Goal: Task Accomplishment & Management: Manage account settings

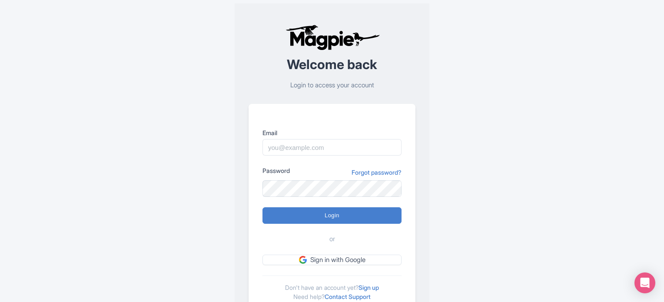
click at [263, 207] on input "Login" at bounding box center [332, 215] width 139 height 17
type input "Logging in..."
click at [306, 146] on input "Email" at bounding box center [332, 147] width 139 height 17
click at [318, 259] on link "Sign in with Google" at bounding box center [332, 260] width 139 height 11
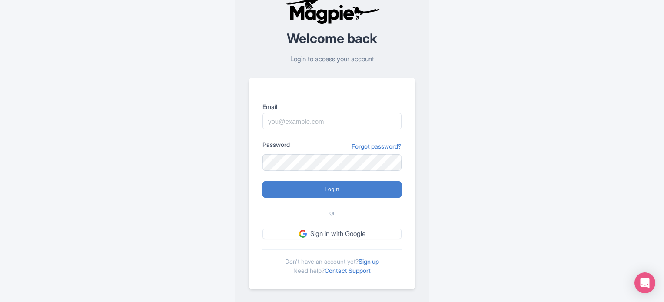
scroll to position [28, 0]
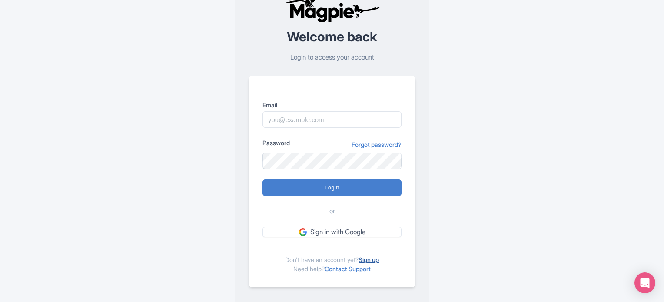
click at [372, 260] on link "Sign up" at bounding box center [369, 259] width 20 height 7
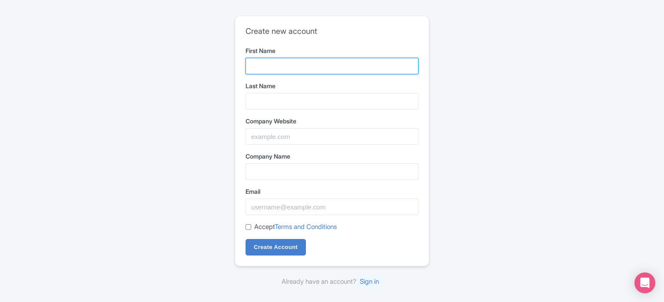
click at [304, 68] on input "First Name" at bounding box center [332, 66] width 173 height 17
type input "Andean"
type input "Travel"
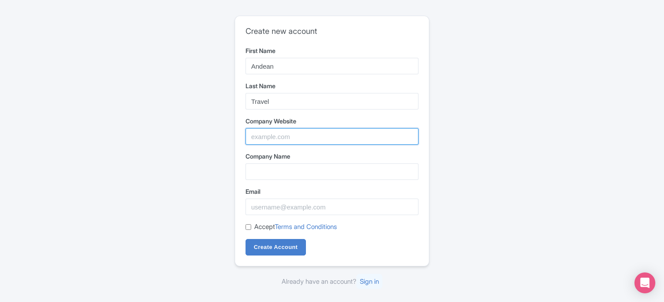
type input "Andean Travel Experience"
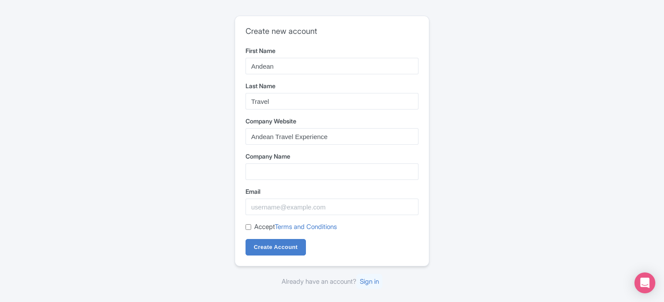
type input "Andean Travel Experience"
type input "info@andeantravelexperience.com"
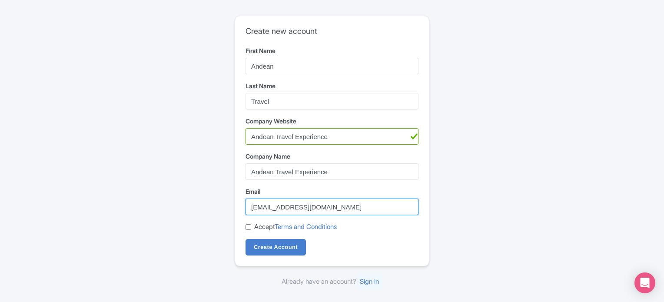
click at [262, 207] on input "info@andeantravelexperience.com" at bounding box center [332, 207] width 173 height 17
click at [331, 202] on input "info@andeantravelexperience.com" at bounding box center [332, 207] width 173 height 17
drag, startPoint x: 370, startPoint y: 204, endPoint x: 221, endPoint y: 190, distance: 150.3
click at [221, 190] on div "Create new account First Name Andean Last Name Travel Company Website Andean Tr…" at bounding box center [332, 151] width 557 height 278
paste input "marketingandeantravelexp@gmail.com"
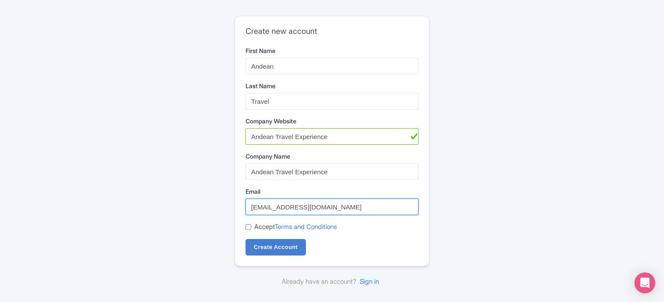
type input "marketingandeantravelexp@gmail.com"
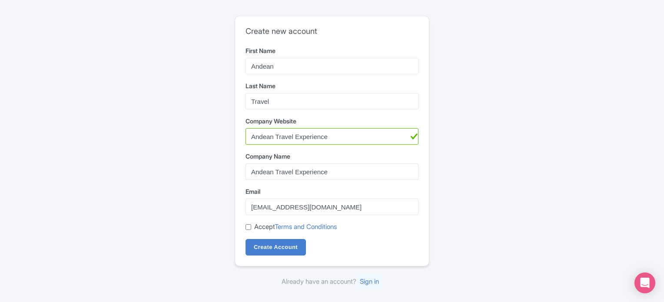
click at [191, 206] on div "Create new account First Name Andean Last Name Travel Company Website Andean Tr…" at bounding box center [332, 151] width 557 height 278
click at [251, 228] on input "Accept Terms and Conditions" at bounding box center [249, 227] width 6 height 6
checkbox input "true"
click at [273, 245] on input "Create Account" at bounding box center [276, 247] width 60 height 17
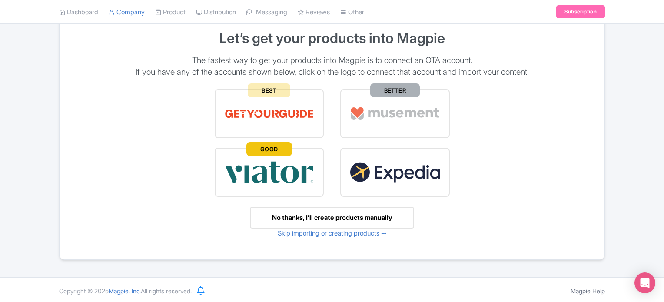
scroll to position [47, 0]
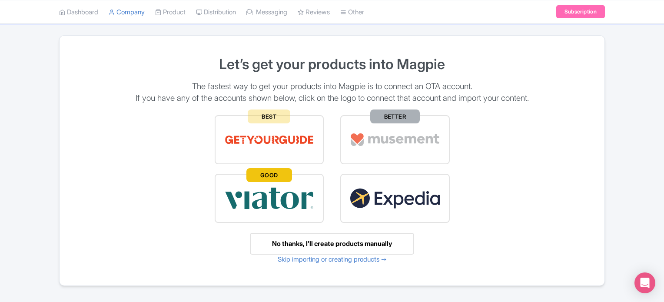
click at [365, 244] on div "No thanks, I’ll create products manually" at bounding box center [332, 244] width 164 height 22
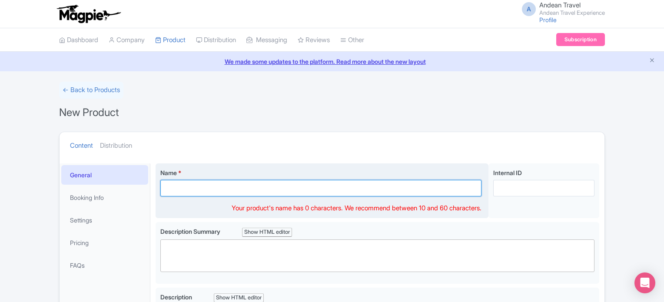
click at [257, 193] on input "Name *" at bounding box center [320, 188] width 321 height 17
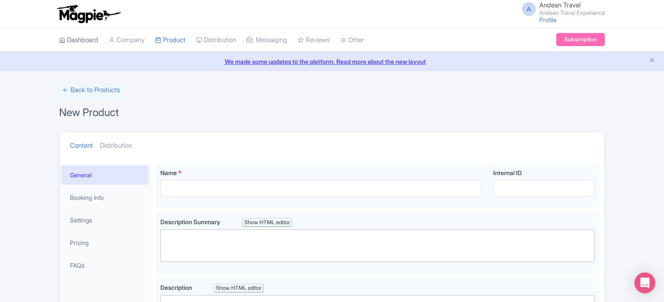
click at [80, 39] on link "Dashboard" at bounding box center [78, 40] width 39 height 24
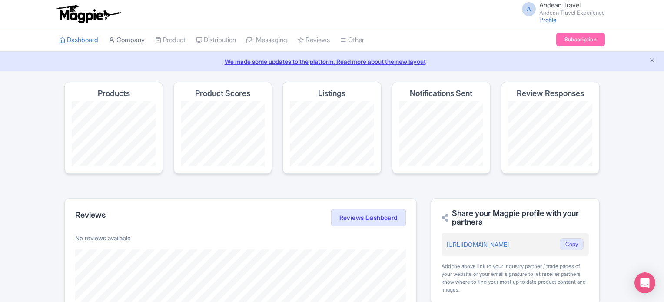
click at [121, 41] on link "Company" at bounding box center [127, 40] width 36 height 24
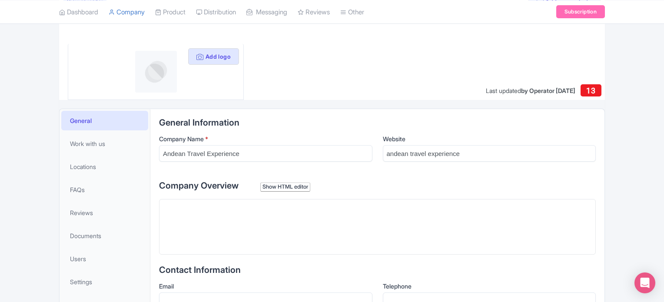
scroll to position [93, 0]
click at [207, 233] on trix-editor at bounding box center [377, 227] width 437 height 56
paste trix-editor "<div>Andean Travel Experience is a Peruvian travel agency dedicated to crafting…"
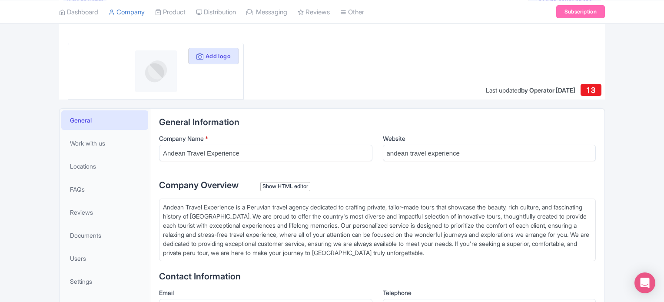
type trix-editor "<div>Andean Travel Experience is a Peruvian travel agency dedicated to crafting…"
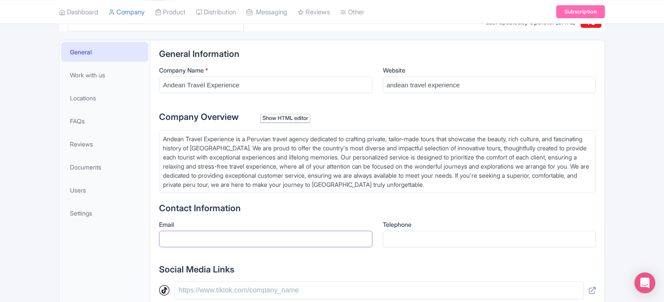
click at [369, 238] on input "Email" at bounding box center [266, 239] width 214 height 17
drag, startPoint x: 344, startPoint y: 292, endPoint x: 390, endPoint y: 72, distance: 225.1
click at [344, 292] on input "text" at bounding box center [379, 290] width 409 height 18
paste input "https://andeantravelexperience.com/"
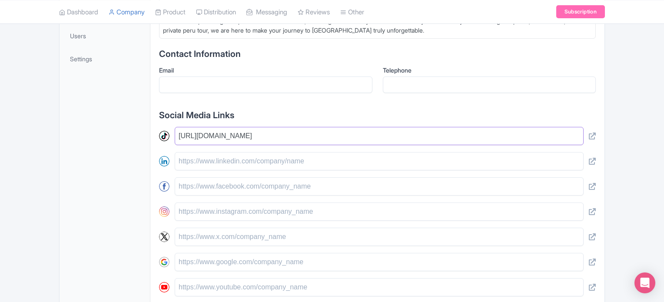
scroll to position [329, 0]
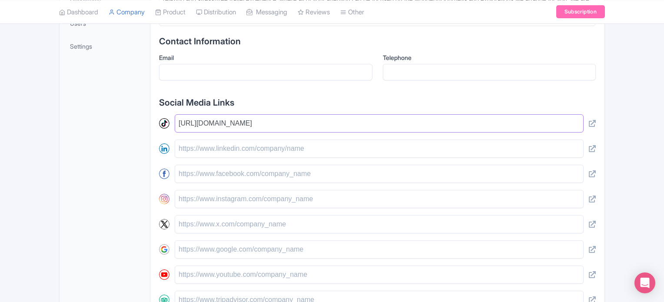
type input "https://andeantravelexperience.com/"
click at [129, 210] on div "General Work with us Locations FAQs Reviews Documents Users Settings" at bounding box center [105, 115] width 91 height 485
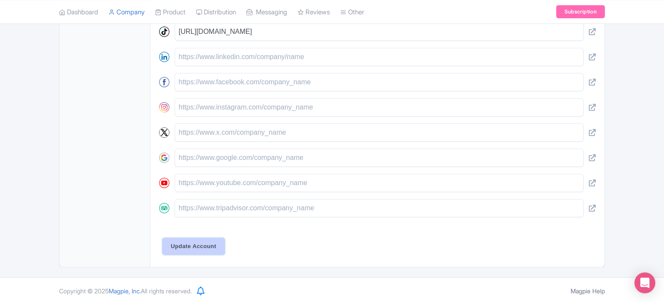
click at [190, 248] on input "Update Account" at bounding box center [194, 246] width 62 height 17
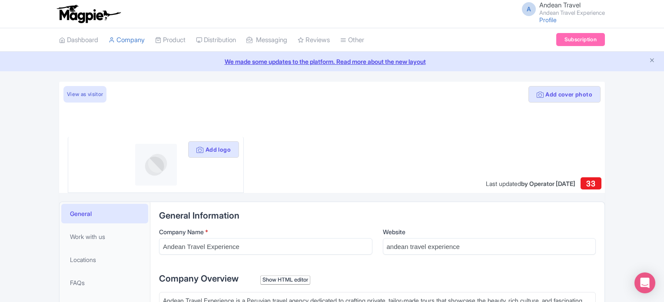
drag, startPoint x: 37, startPoint y: 13, endPoint x: 117, endPoint y: 12, distance: 80.0
click at [117, 12] on div "A Andean Travel Andean Travel Experience Profile Users Settings Sign out" at bounding box center [332, 14] width 664 height 28
